Goal: Information Seeking & Learning: Understand process/instructions

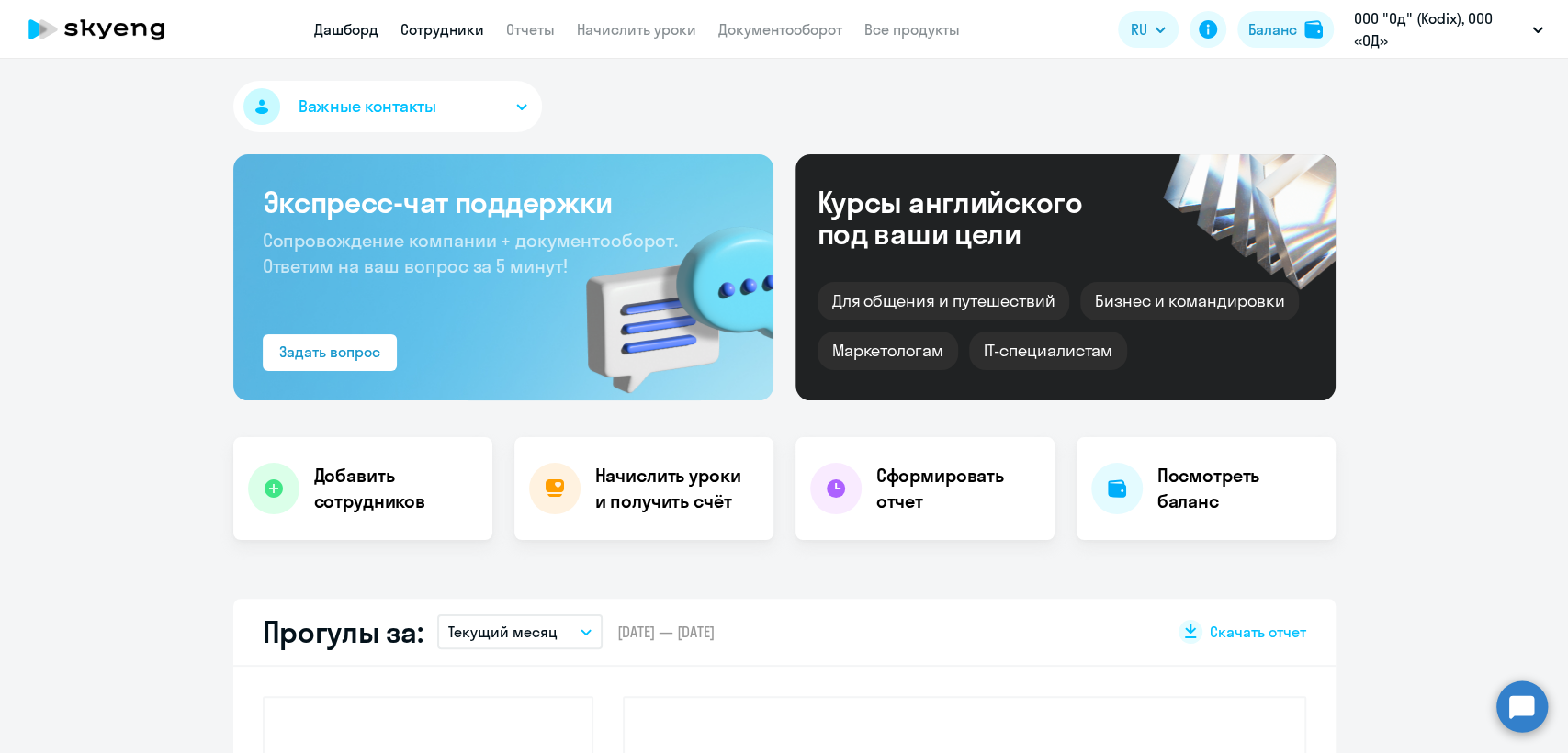
select select "30"
click at [455, 27] on link "Сотрудники" at bounding box center [442, 30] width 83 height 19
select select "30"
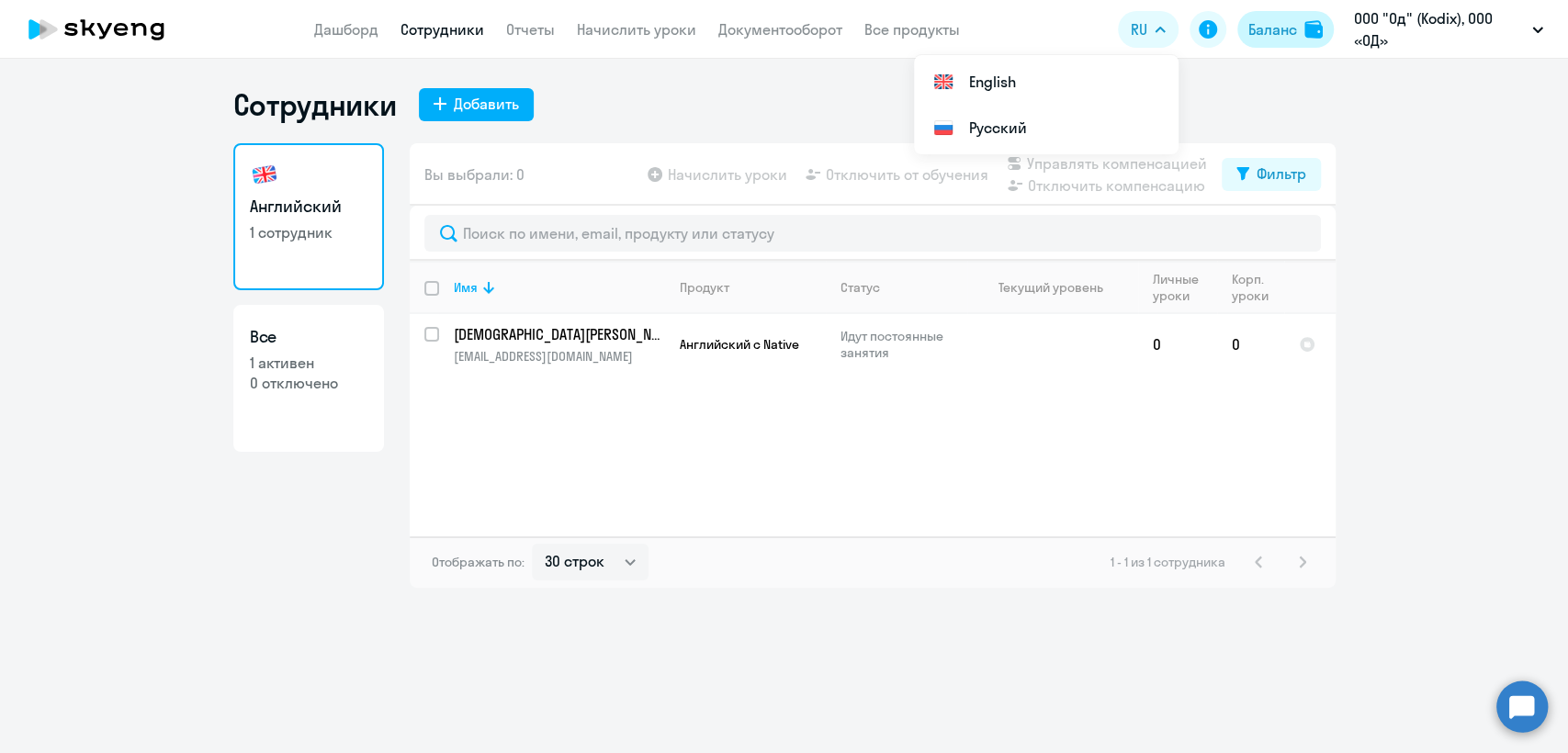
click at [1293, 27] on div "Баланс" at bounding box center [1272, 30] width 48 height 22
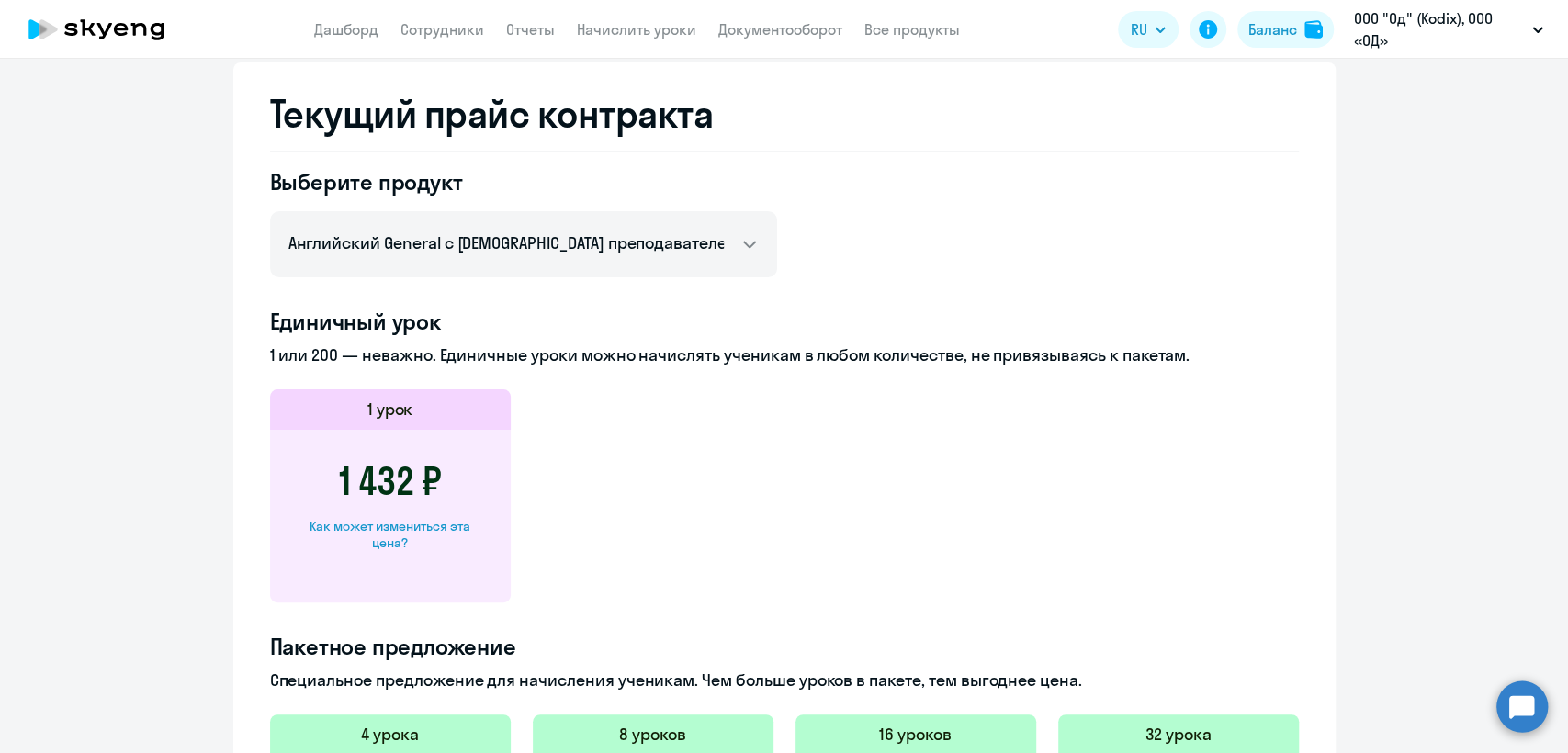
scroll to position [714, 0]
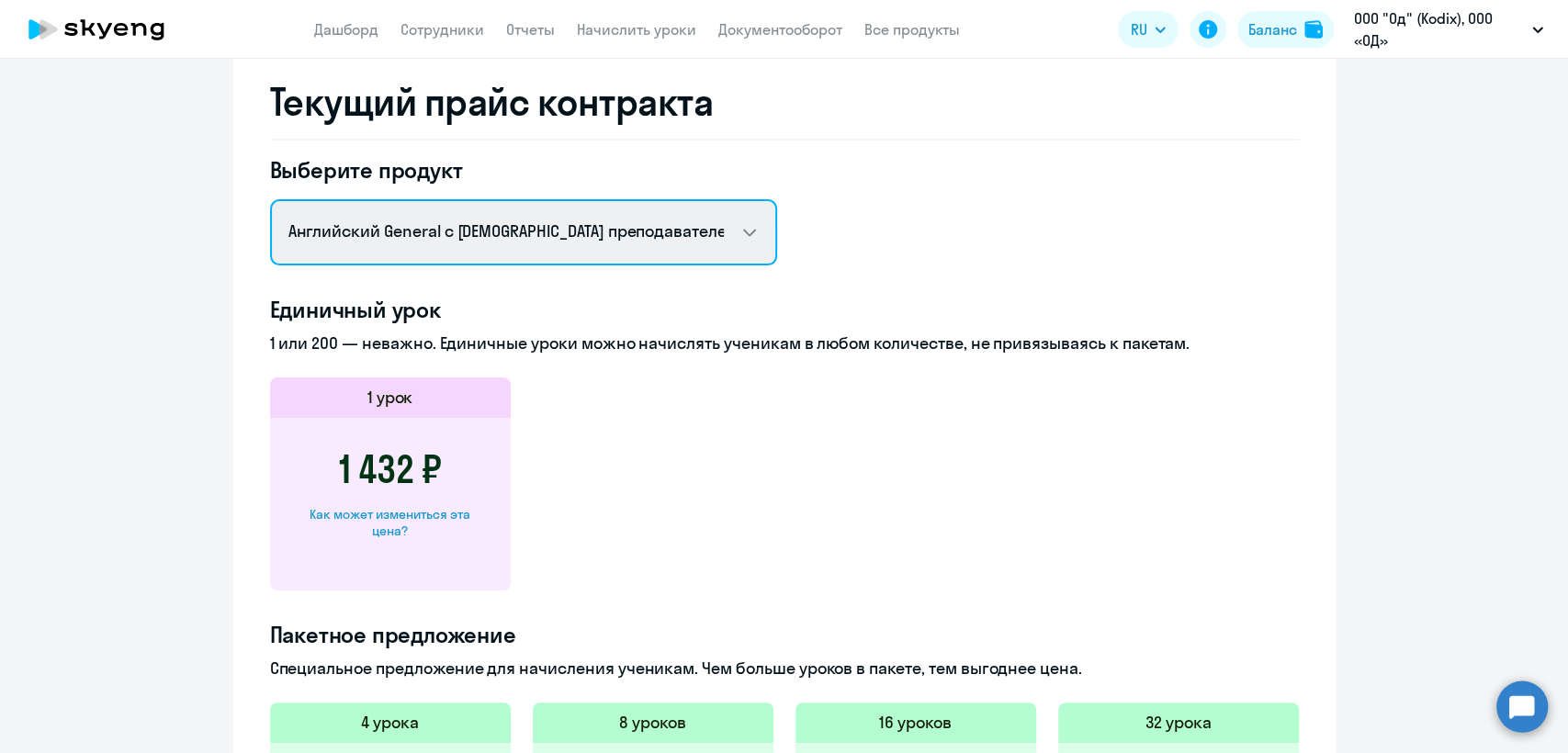
click at [501, 240] on select "Английский General с русскоговорящим преподавателем Английский General с [DEMOG…" at bounding box center [523, 232] width 507 height 66
select select "english_adult_native_speaker"
click at [270, 199] on select "Английский General с русскоговорящим преподавателем Английский General с [DEMOG…" at bounding box center [523, 232] width 507 height 66
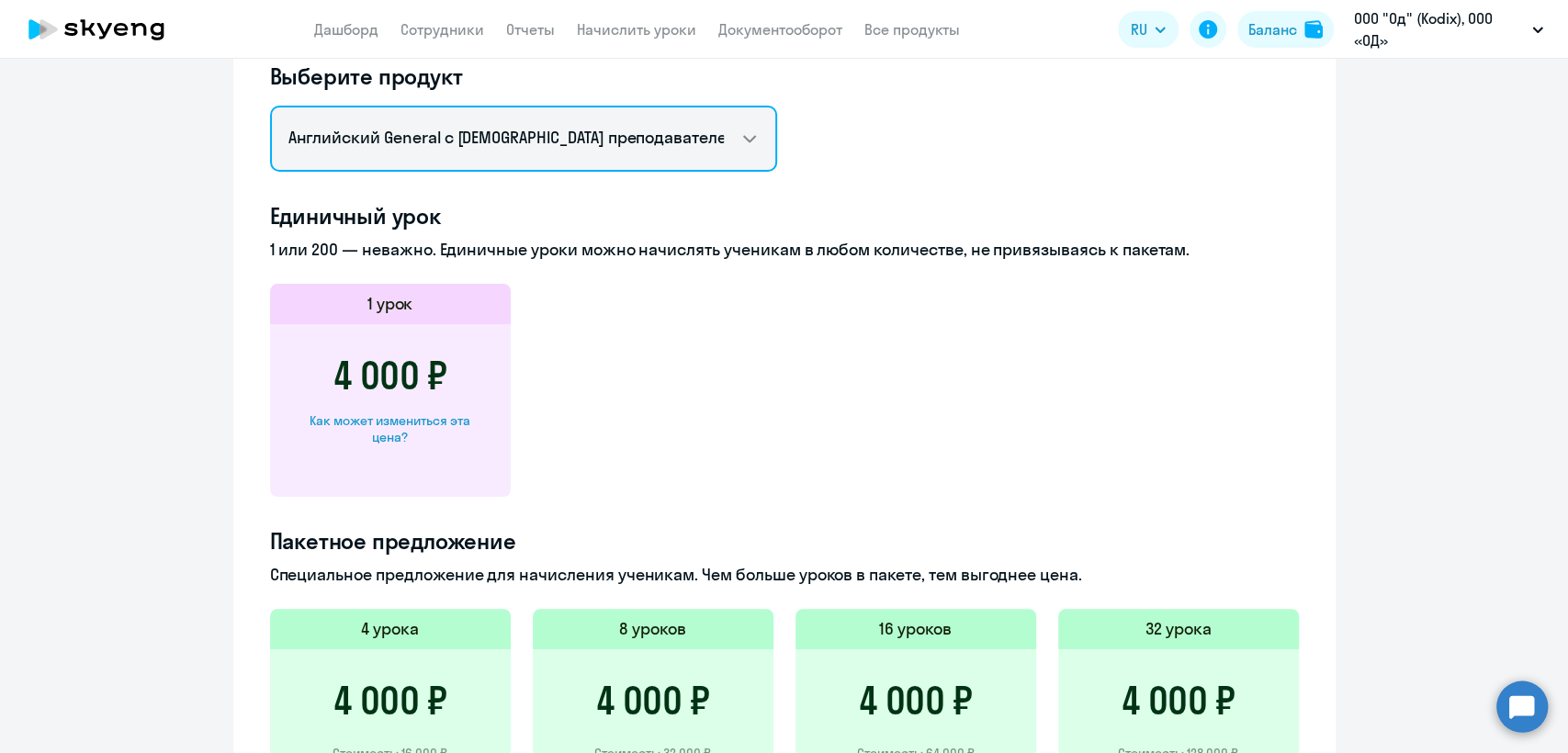
scroll to position [919, 0]
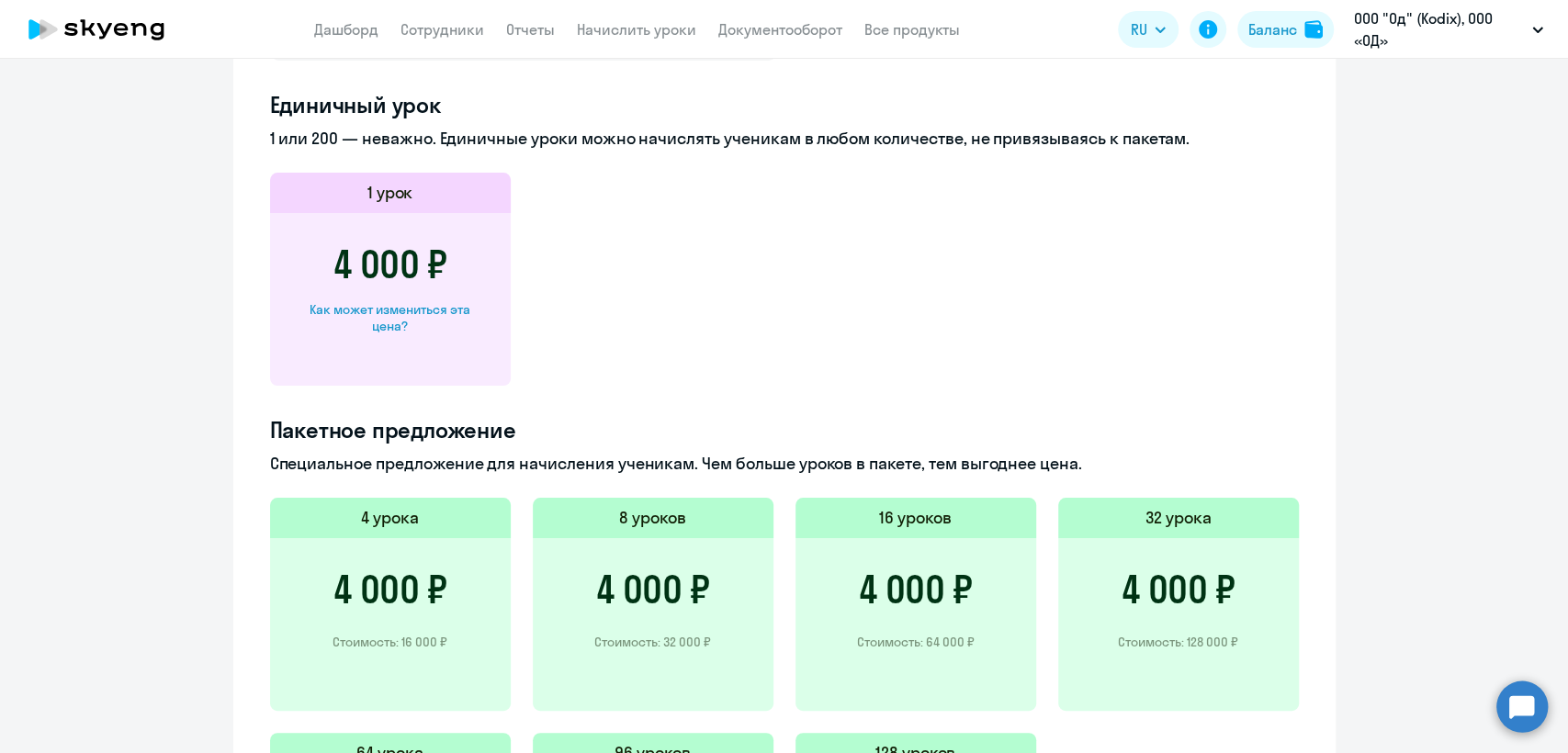
click at [450, 308] on div "Как может измениться эта цена?" at bounding box center [390, 318] width 182 height 33
select select "english_adult_native_speaker"
